Goal: Information Seeking & Learning: Learn about a topic

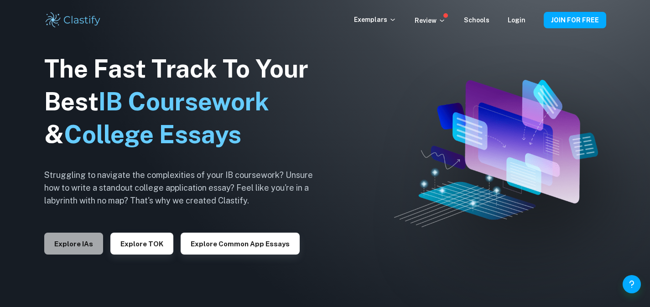
click at [83, 250] on button "Explore IAs" at bounding box center [73, 244] width 59 height 22
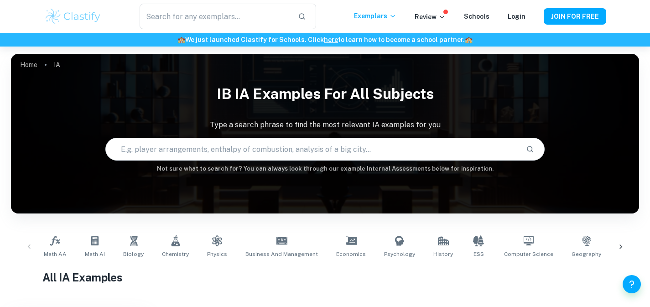
click at [172, 150] on input "text" at bounding box center [312, 149] width 413 height 26
paste input "To what extent does the type of legume used in tempeh fermentation (soybeans, b…"
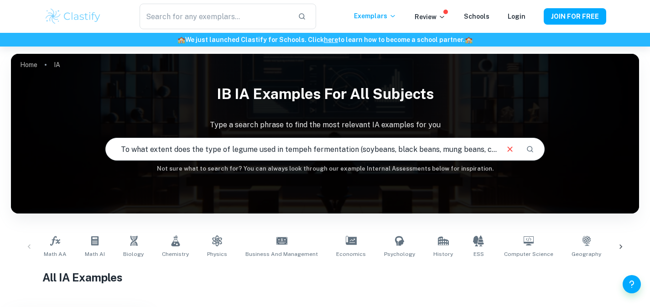
scroll to position [0, 652]
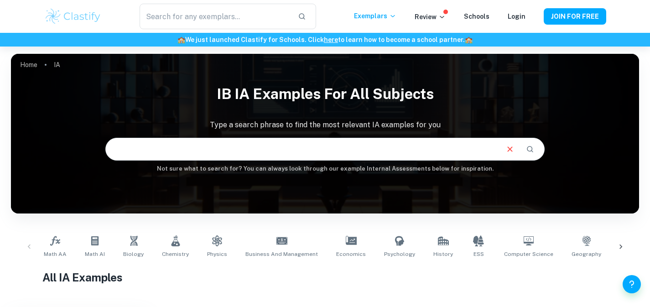
type input "To what extent does the type of legume used in tempeh fermentation (soybeans, b…"
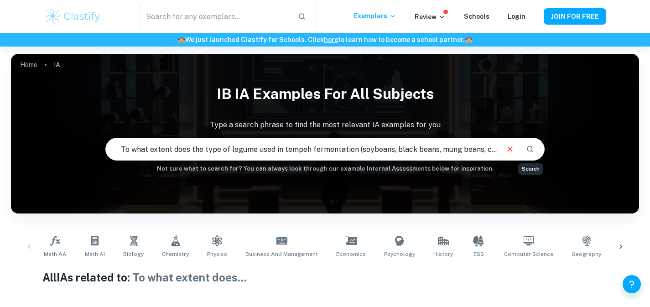
click at [532, 144] on button "Search" at bounding box center [530, 149] width 16 height 16
click at [533, 152] on icon "Search" at bounding box center [530, 149] width 8 height 8
click at [407, 159] on input "To what extent does the type of legume used in tempeh fermentation (soybeans, b…" at bounding box center [302, 149] width 392 height 26
click at [502, 150] on button "Clear" at bounding box center [509, 148] width 17 height 17
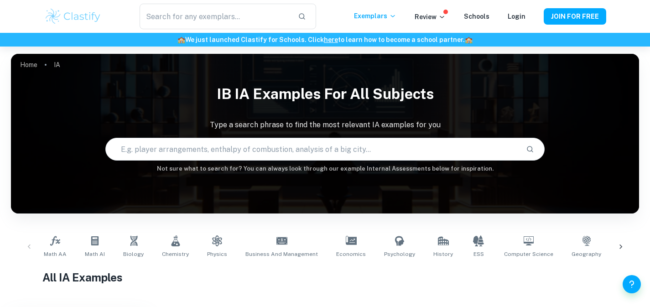
click at [326, 148] on input "text" at bounding box center [312, 149] width 413 height 26
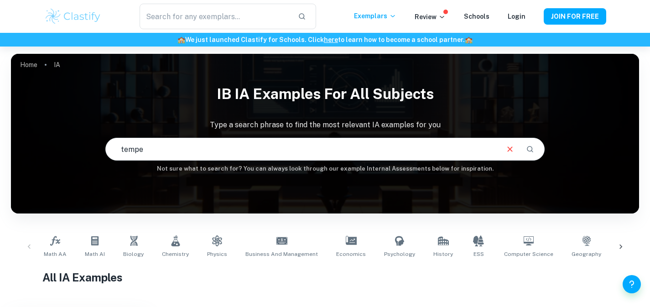
type input "tempe"
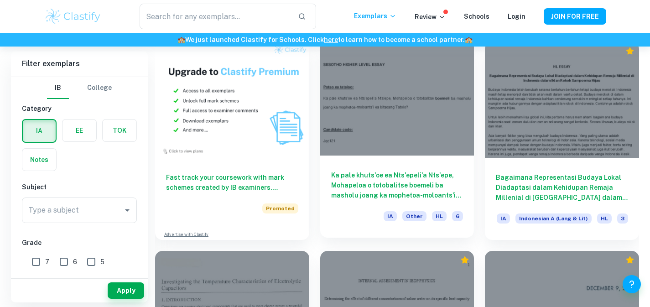
scroll to position [703, 0]
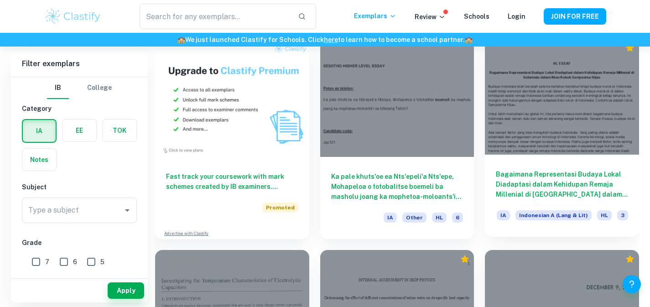
click at [585, 155] on div "Bagaimana Representasi Budaya Lokal Diadaptasi dalam Kehidupan Remaja Millenial…" at bounding box center [562, 196] width 154 height 82
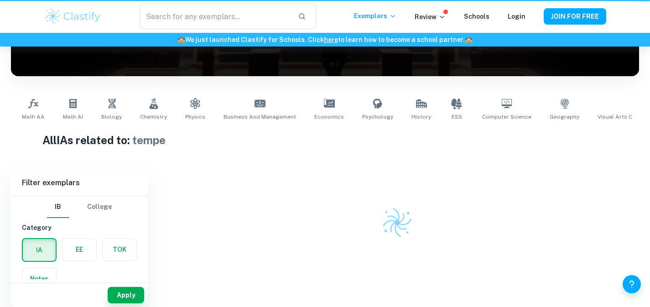
scroll to position [137, 0]
